Goal: Task Accomplishment & Management: Manage account settings

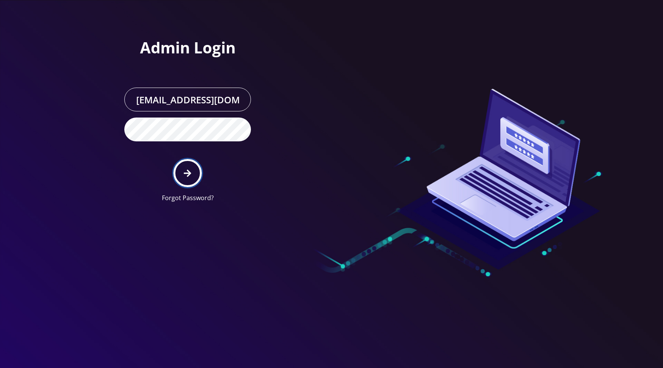
click at [182, 181] on button "submit" at bounding box center [187, 173] width 28 height 28
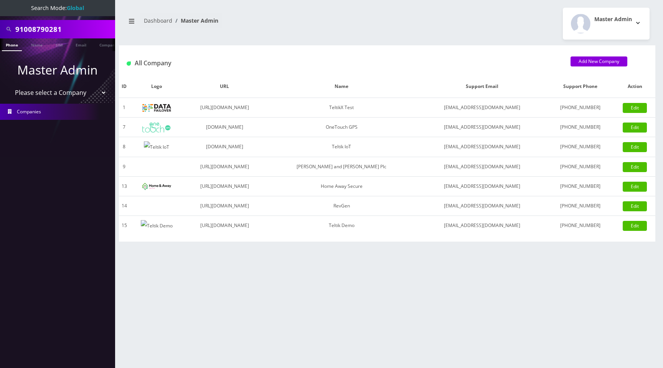
click at [63, 89] on select "Please select a Company TeltikX Test OneTouch GPS Teltik IoT Hale and Serrano P…" at bounding box center [58, 92] width 98 height 15
click at [75, 93] on select "Please select a Company TeltikX Test OneTouch GPS Teltik IoT Hale and Serrano P…" at bounding box center [58, 92] width 98 height 15
select select "1"
click at [9, 85] on select "Please select a Company TeltikX Test OneTouch GPS Teltik IoT Hale and Serrano P…" at bounding box center [58, 92] width 98 height 15
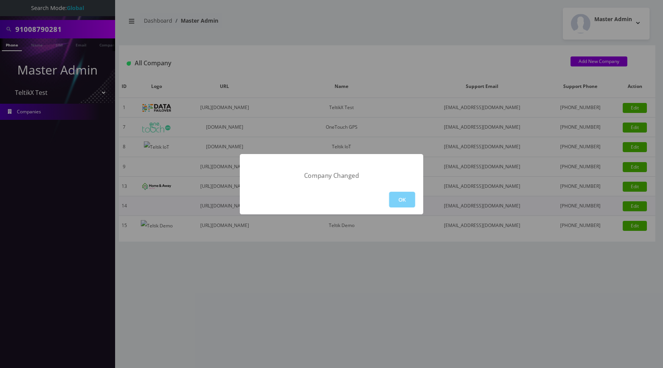
click at [406, 202] on button "OK" at bounding box center [402, 200] width 26 height 16
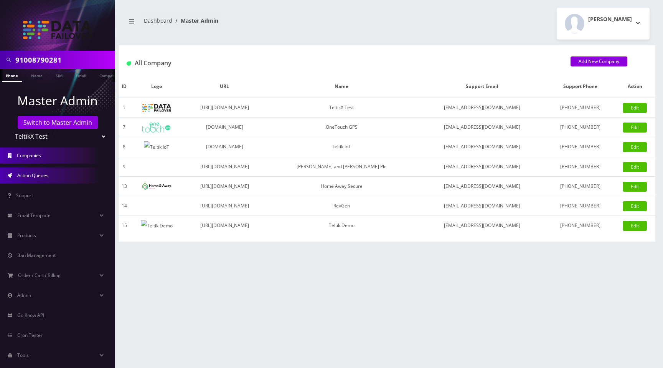
click at [73, 180] on link "Action Queues" at bounding box center [57, 175] width 115 height 16
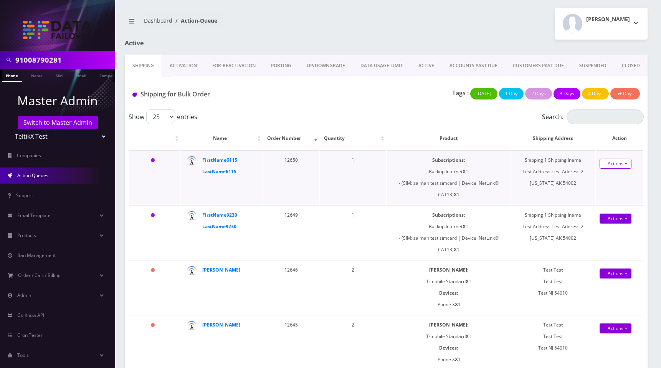
click at [616, 167] on link "Actions" at bounding box center [616, 164] width 32 height 10
click at [618, 220] on link "Actions" at bounding box center [616, 218] width 32 height 10
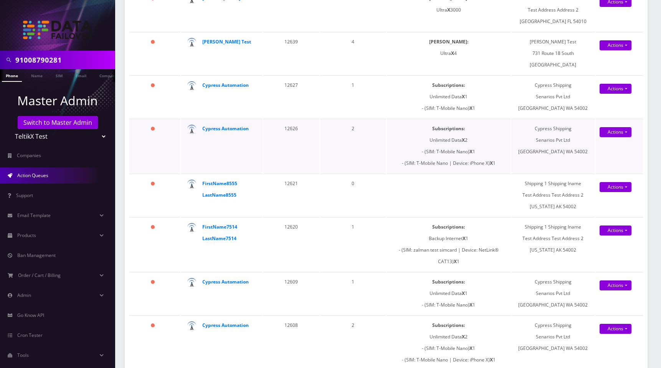
scroll to position [649, 0]
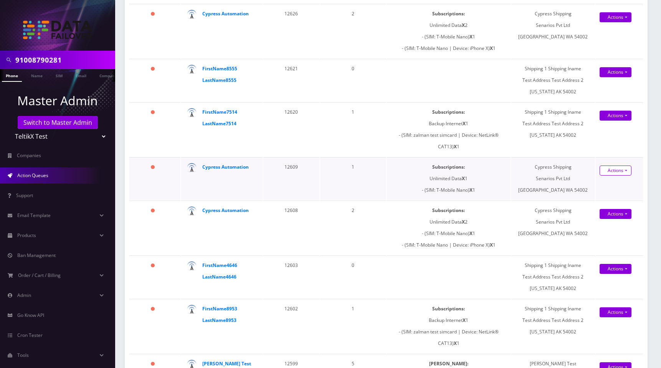
click at [617, 171] on link "Actions" at bounding box center [616, 170] width 32 height 10
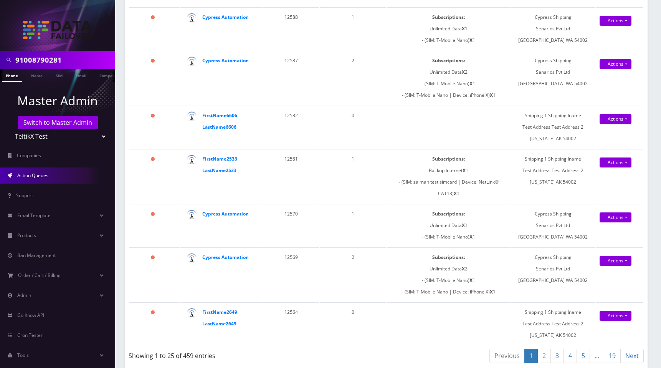
scroll to position [1044, 0]
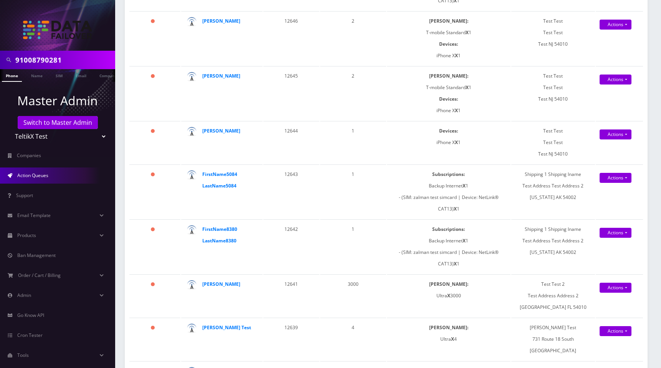
scroll to position [248, 0]
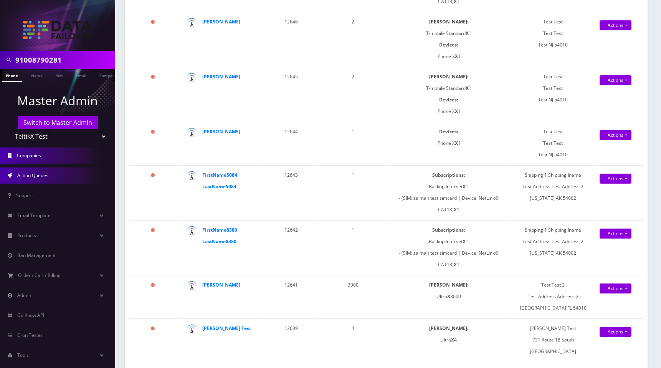
click at [28, 159] on link "Companies" at bounding box center [57, 155] width 115 height 16
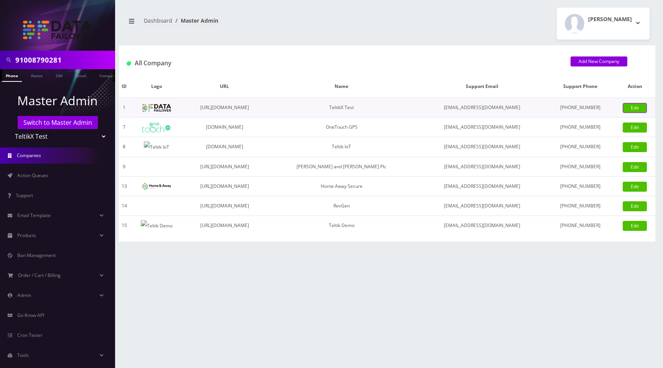
click at [633, 110] on link "Edit" at bounding box center [635, 108] width 24 height 10
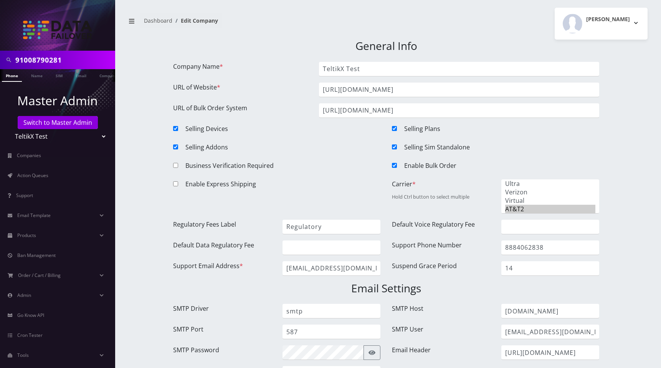
click at [394, 165] on input "Enable Bulk Order" at bounding box center [394, 165] width 5 height 5
checkbox input "false"
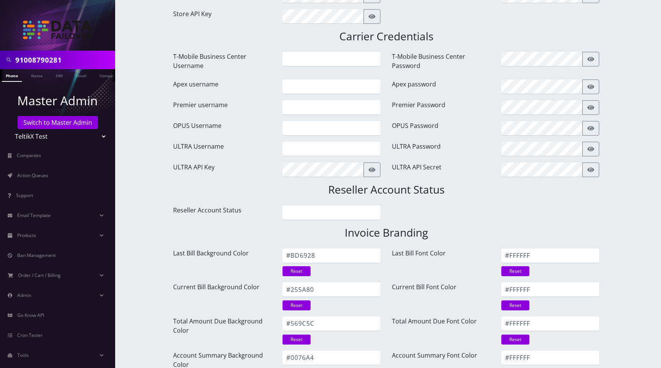
scroll to position [958, 0]
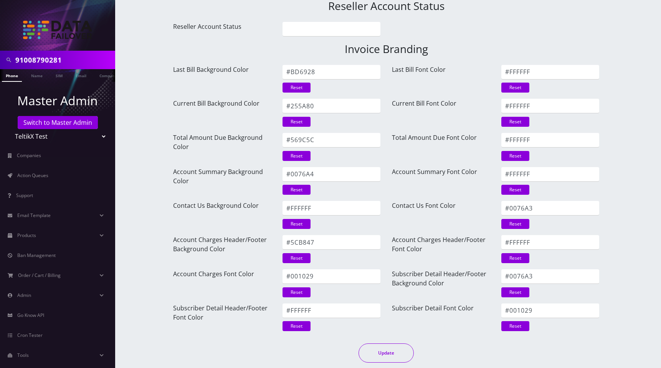
click at [389, 350] on button "Update" at bounding box center [386, 352] width 55 height 19
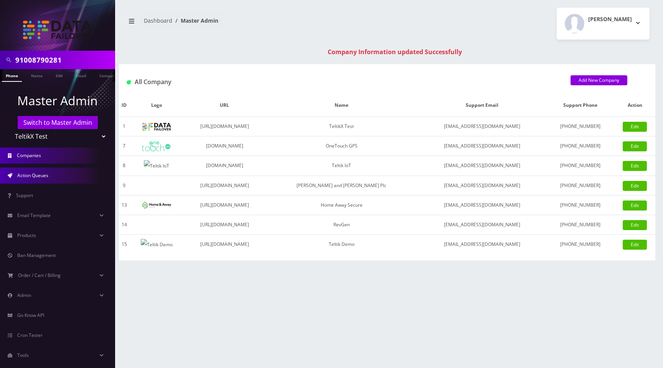
click at [53, 175] on link "Action Queues" at bounding box center [57, 175] width 115 height 16
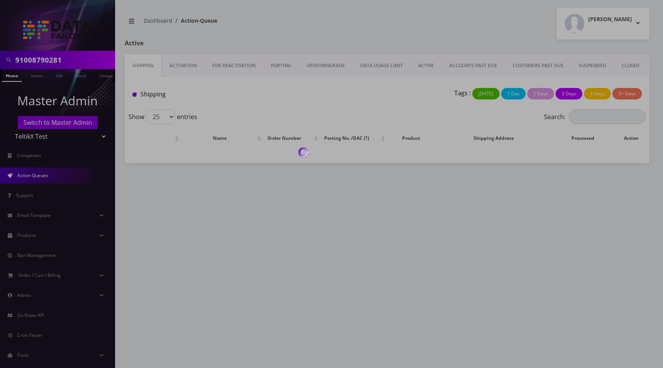
click at [402, 49] on div at bounding box center [331, 184] width 663 height 368
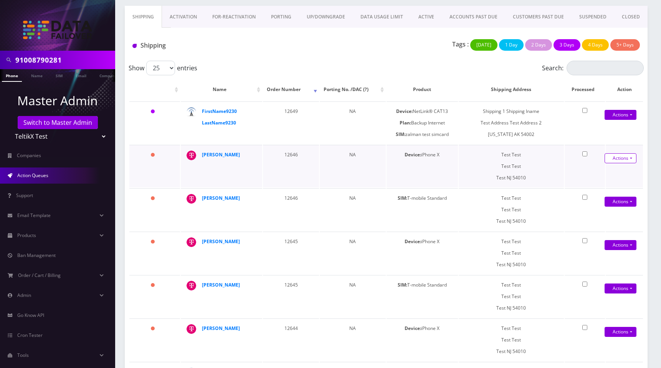
scroll to position [47, 0]
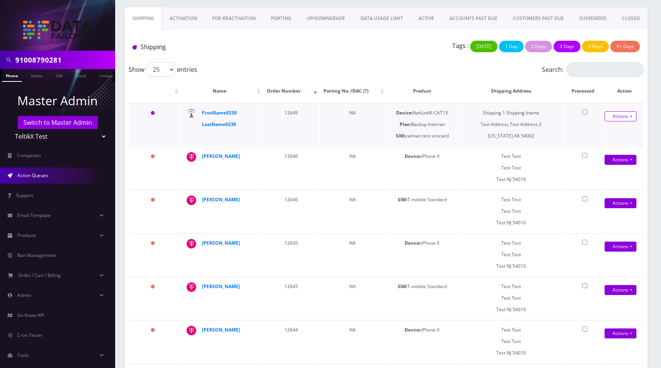
click at [621, 118] on link "Actions" at bounding box center [621, 116] width 32 height 10
click at [450, 76] on div "Show 25 50 100 250 500 1000 entries" at bounding box center [322, 69] width 387 height 15
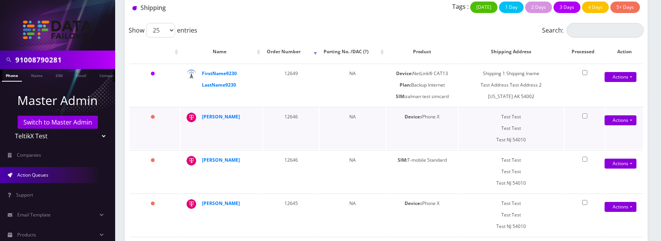
scroll to position [87, 0]
click at [625, 118] on link "Actions" at bounding box center [621, 120] width 32 height 10
click at [600, 147] on link "Close" at bounding box center [614, 146] width 61 height 12
type input "08/22/2025"
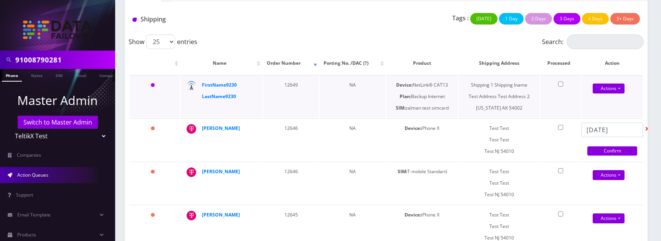
scroll to position [79, 0]
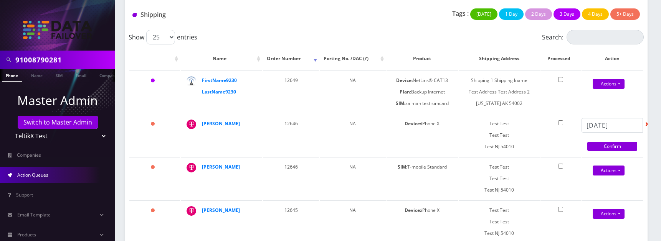
click at [615, 149] on link "Confirm" at bounding box center [612, 146] width 50 height 9
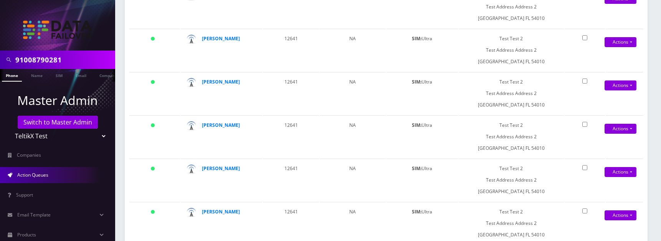
scroll to position [773, 0]
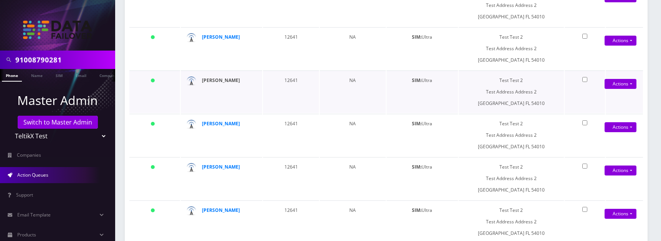
click at [223, 80] on strong "[PERSON_NAME]" at bounding box center [221, 80] width 38 height 7
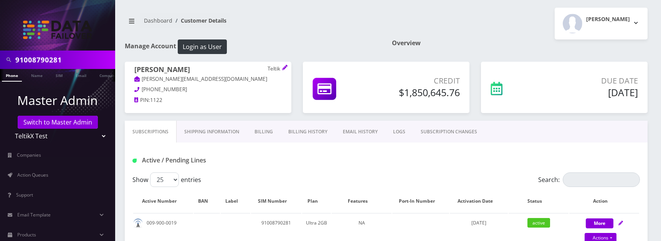
click at [464, 29] on div "[PERSON_NAME] Logout" at bounding box center [519, 24] width 267 height 32
